Goal: Information Seeking & Learning: Learn about a topic

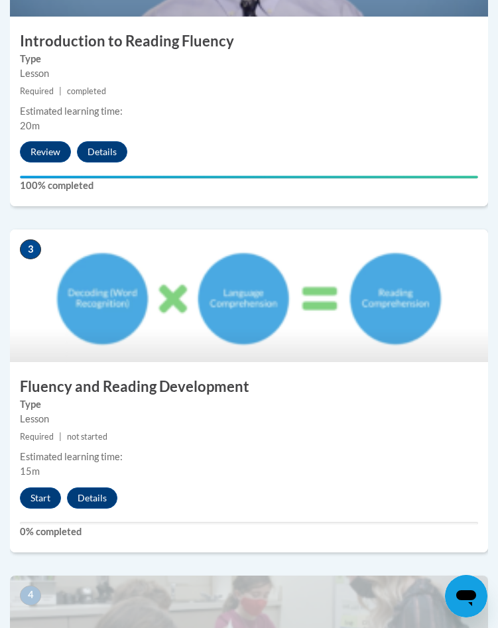
scroll to position [905, 0]
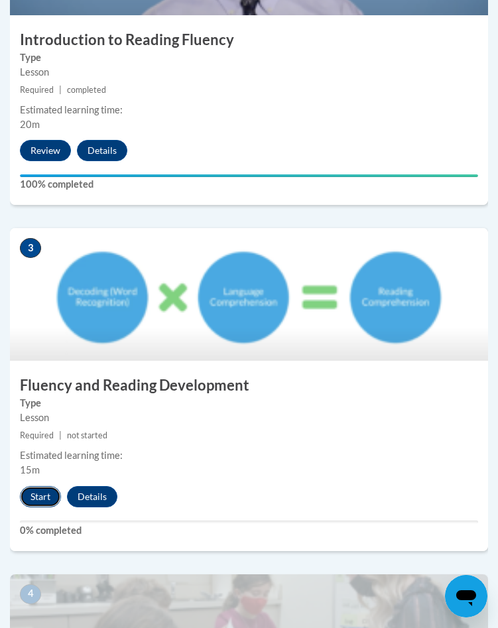
click at [39, 500] on button "Start" at bounding box center [40, 496] width 41 height 21
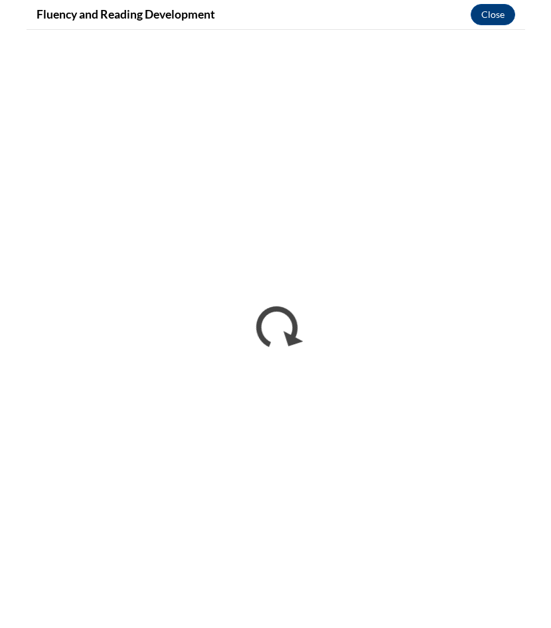
scroll to position [0, 0]
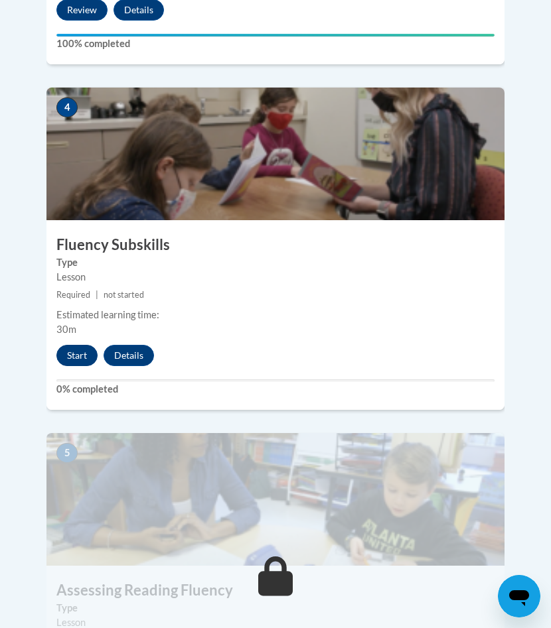
scroll to position [1441, 0]
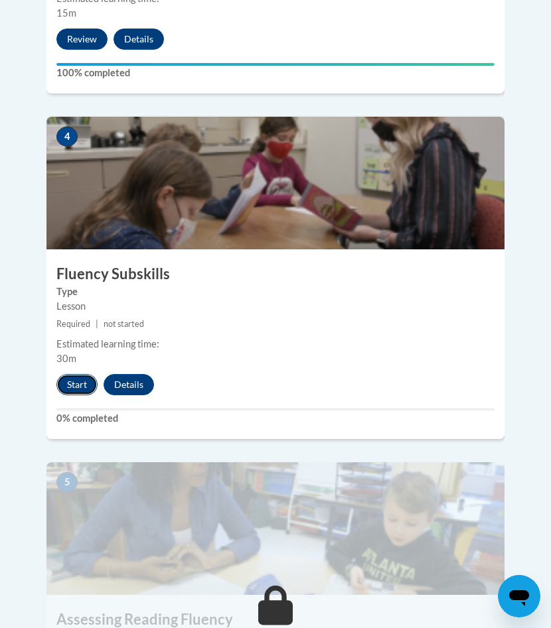
click at [82, 374] on button "Start" at bounding box center [76, 384] width 41 height 21
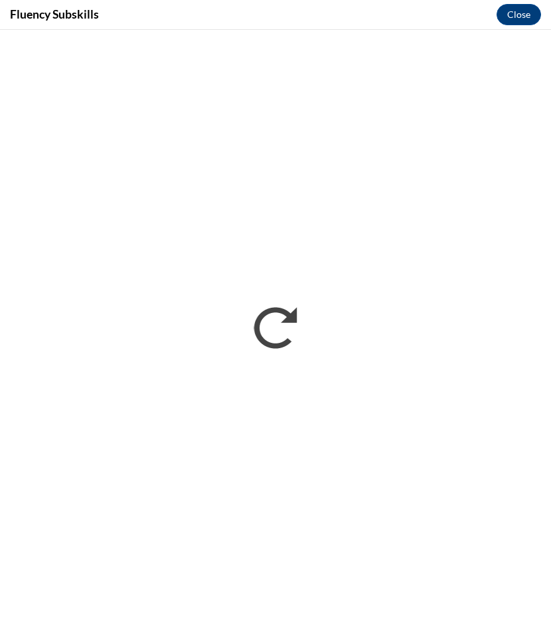
scroll to position [0, 0]
